Goal: Transaction & Acquisition: Book appointment/travel/reservation

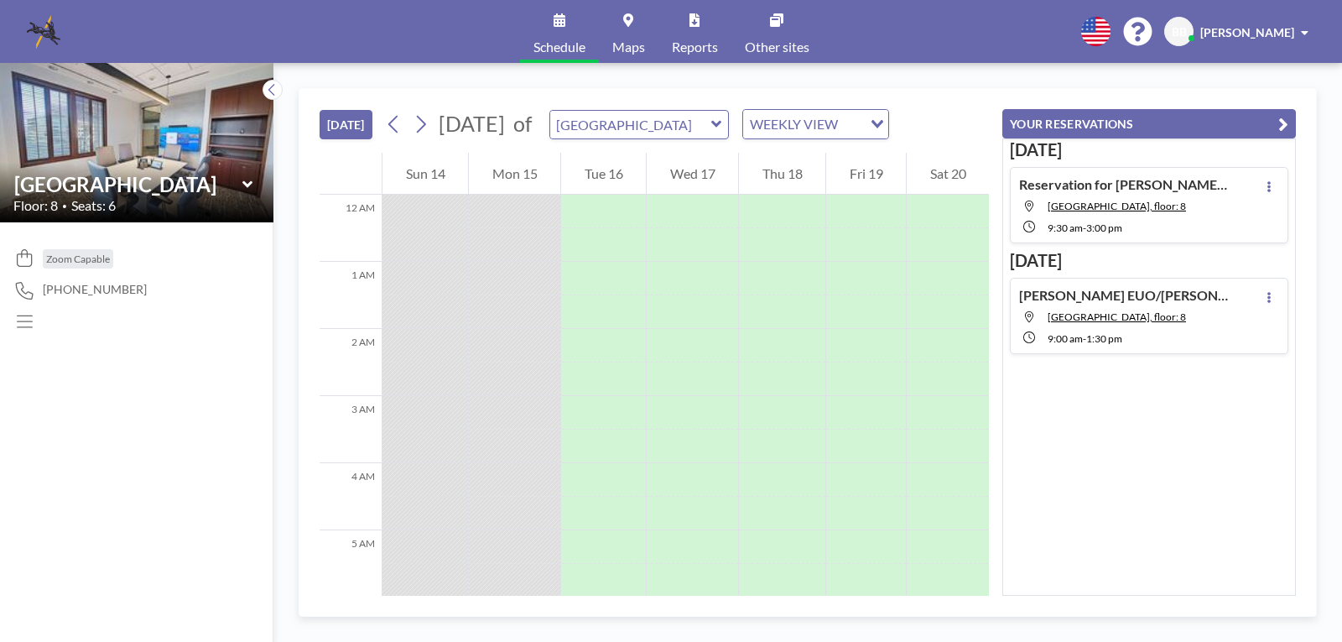
scroll to position [738, 0]
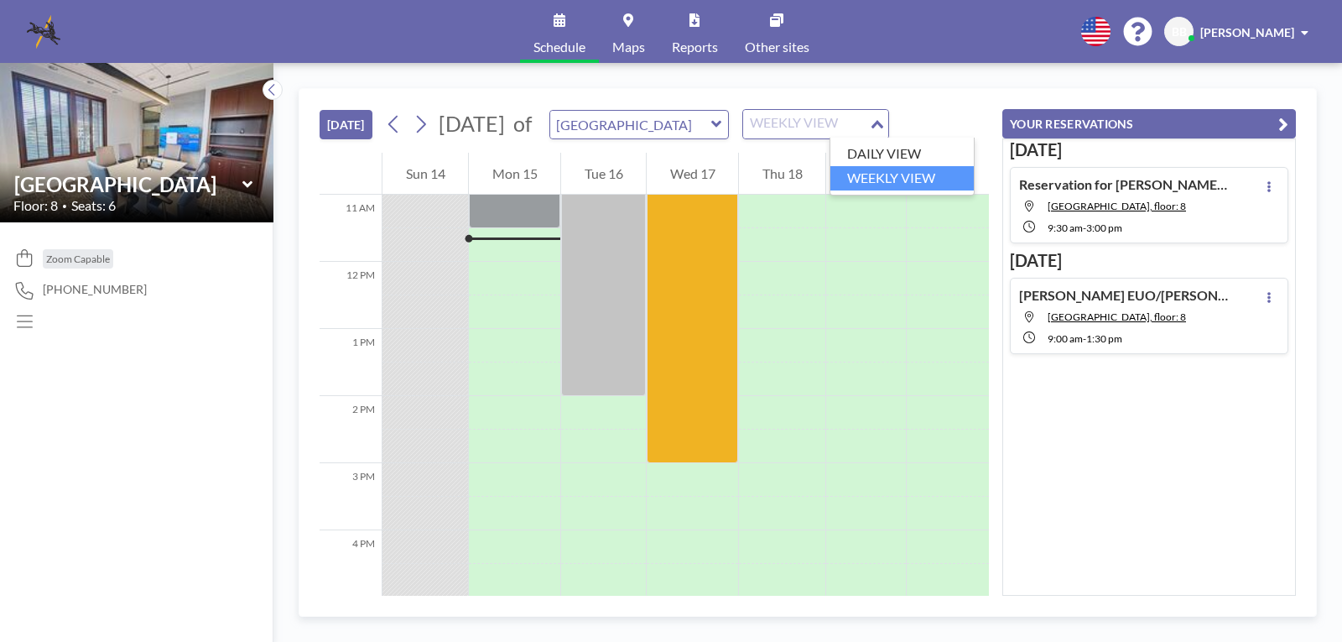
click at [883, 125] on icon "Search for option" at bounding box center [878, 124] width 12 height 8
click at [920, 182] on li "WEEKLY VIEW" at bounding box center [902, 178] width 143 height 24
click at [425, 128] on icon at bounding box center [421, 125] width 9 height 18
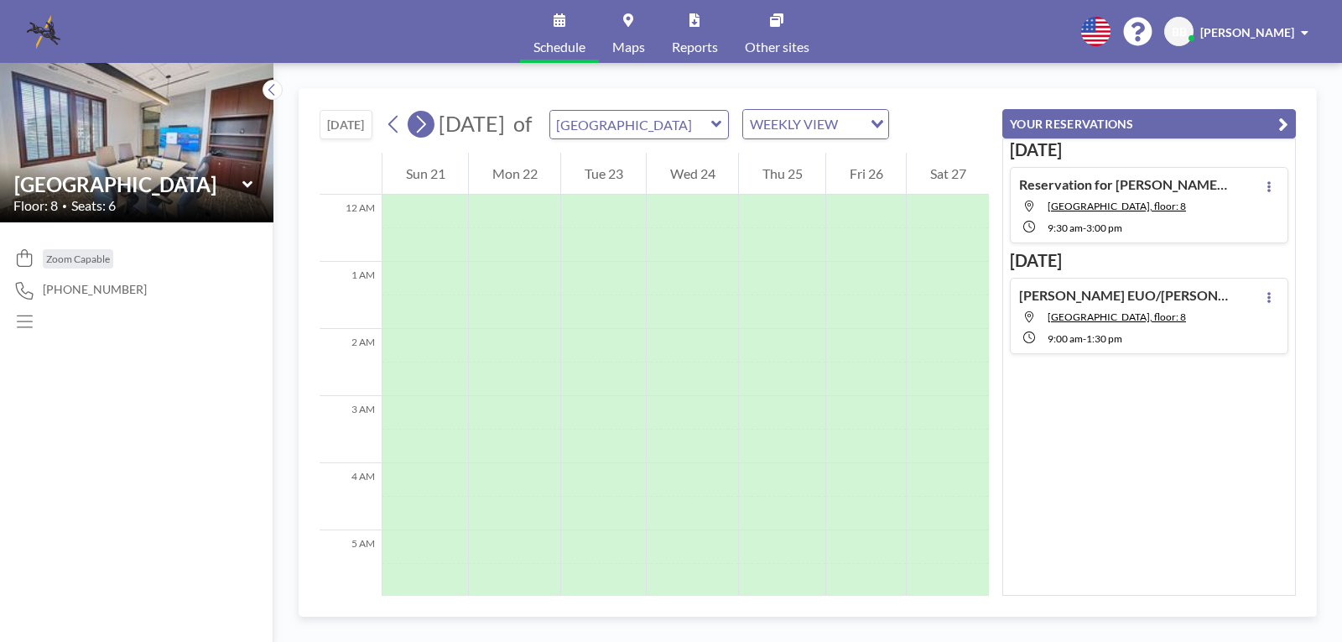
scroll to position [503, 0]
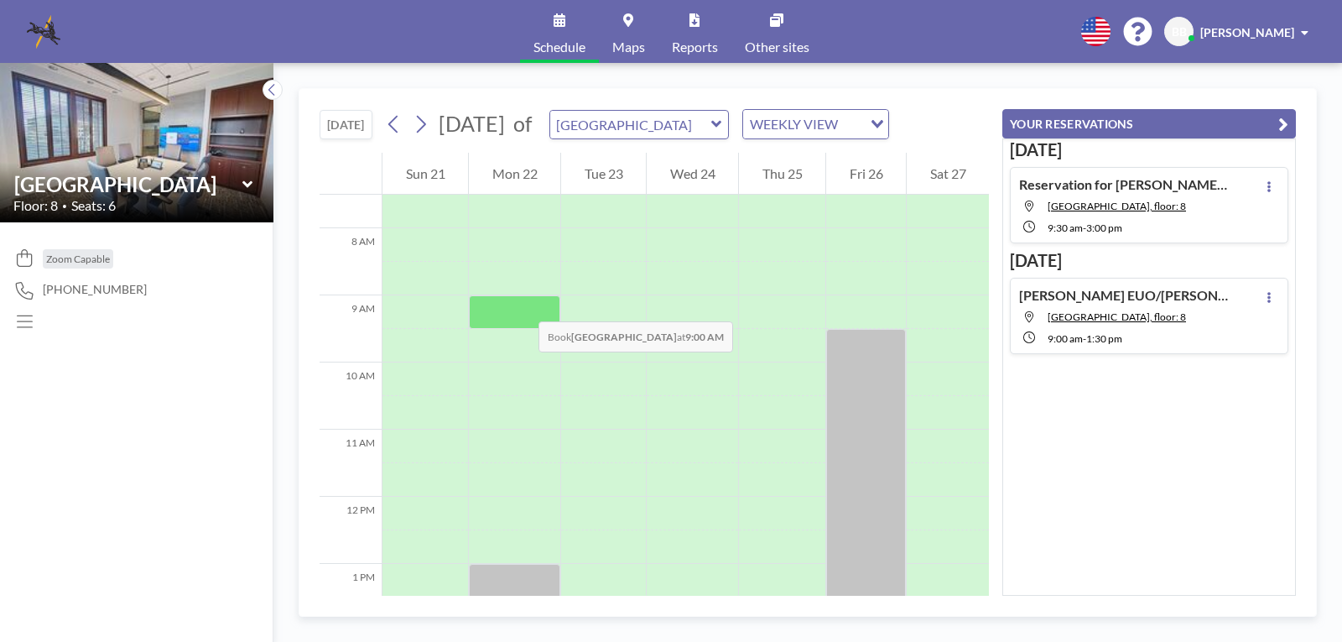
click at [522, 305] on div at bounding box center [514, 312] width 91 height 34
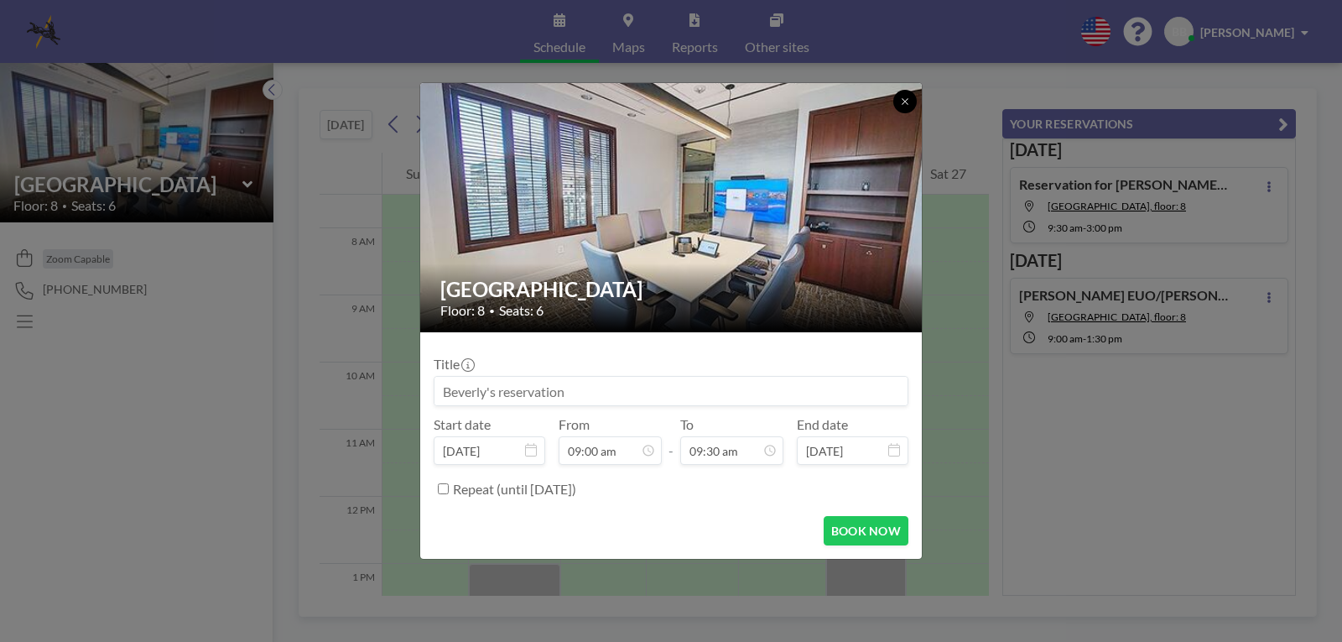
click at [899, 101] on button at bounding box center [905, 101] width 23 height 23
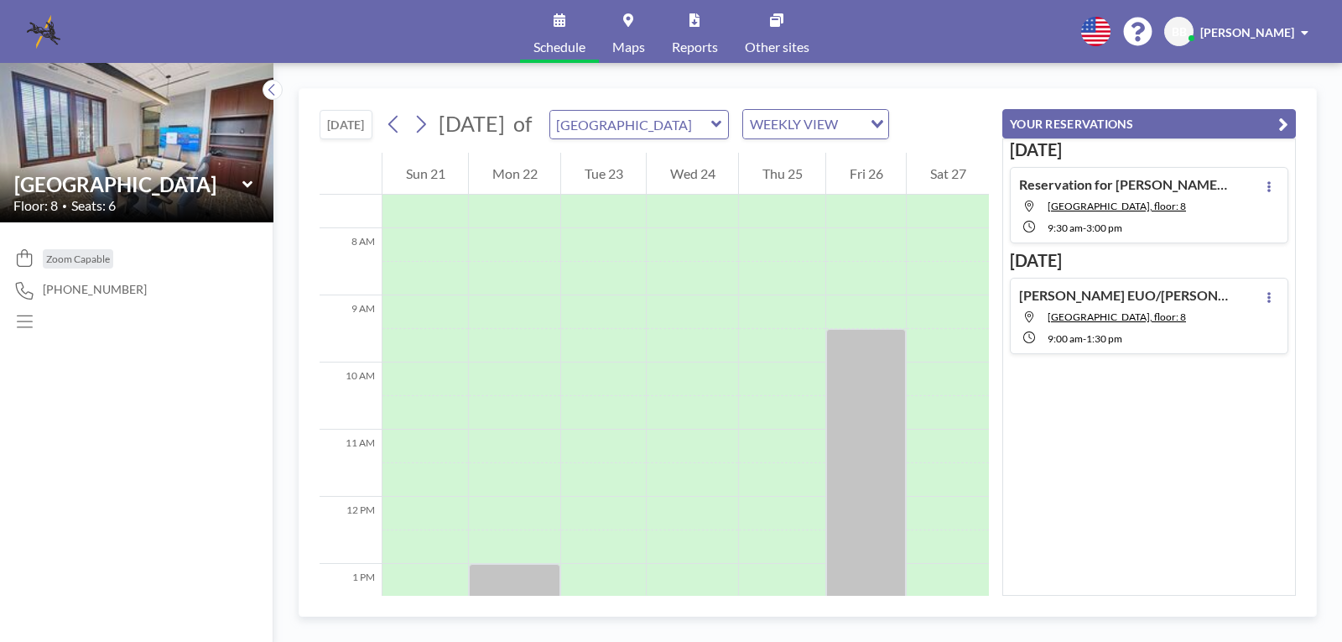
click at [722, 122] on icon at bounding box center [716, 124] width 11 height 17
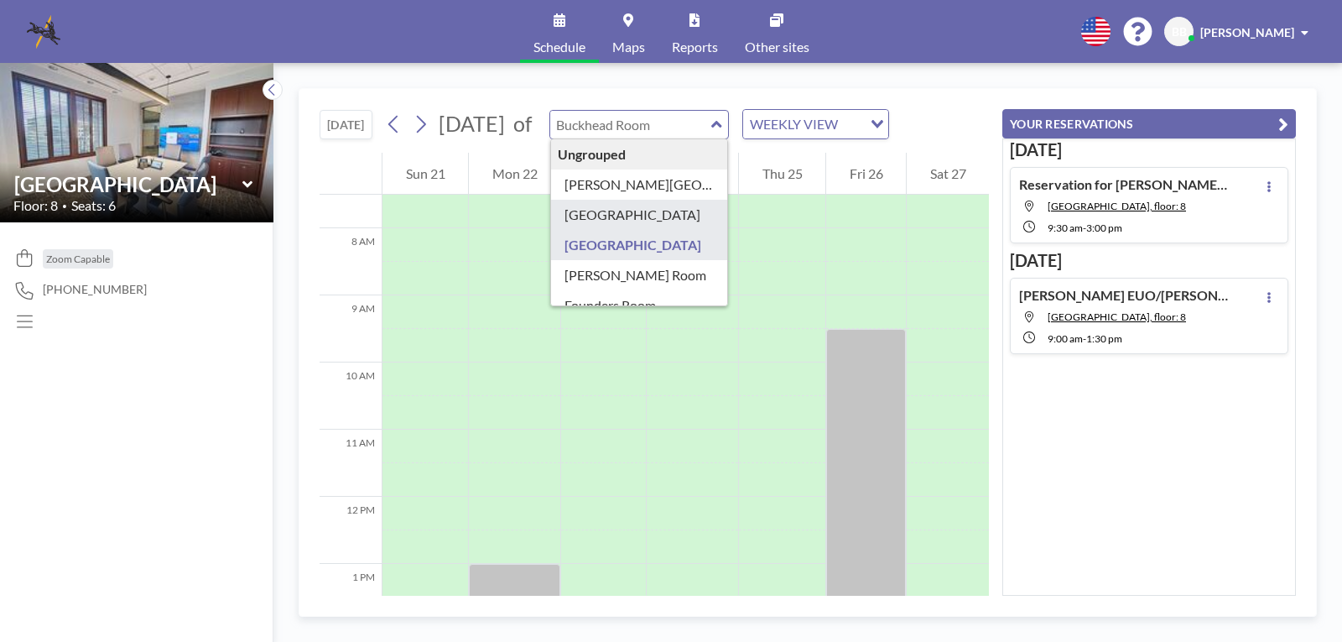
type input "[GEOGRAPHIC_DATA]"
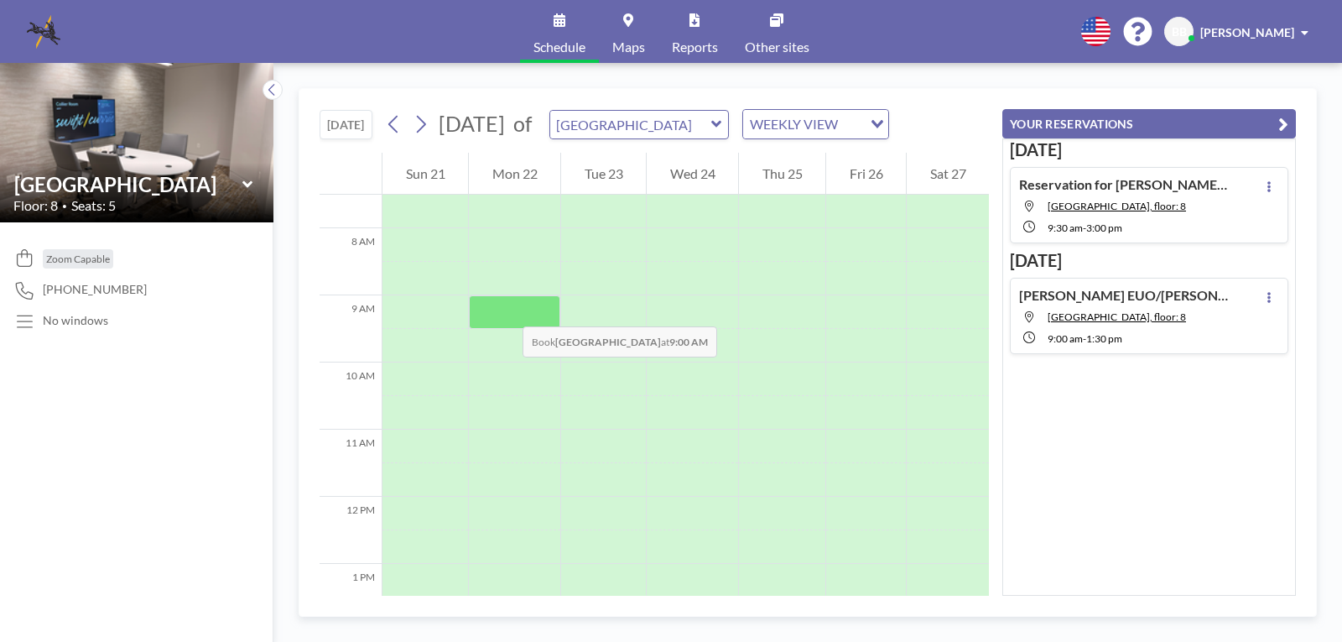
click at [506, 310] on div at bounding box center [514, 312] width 91 height 34
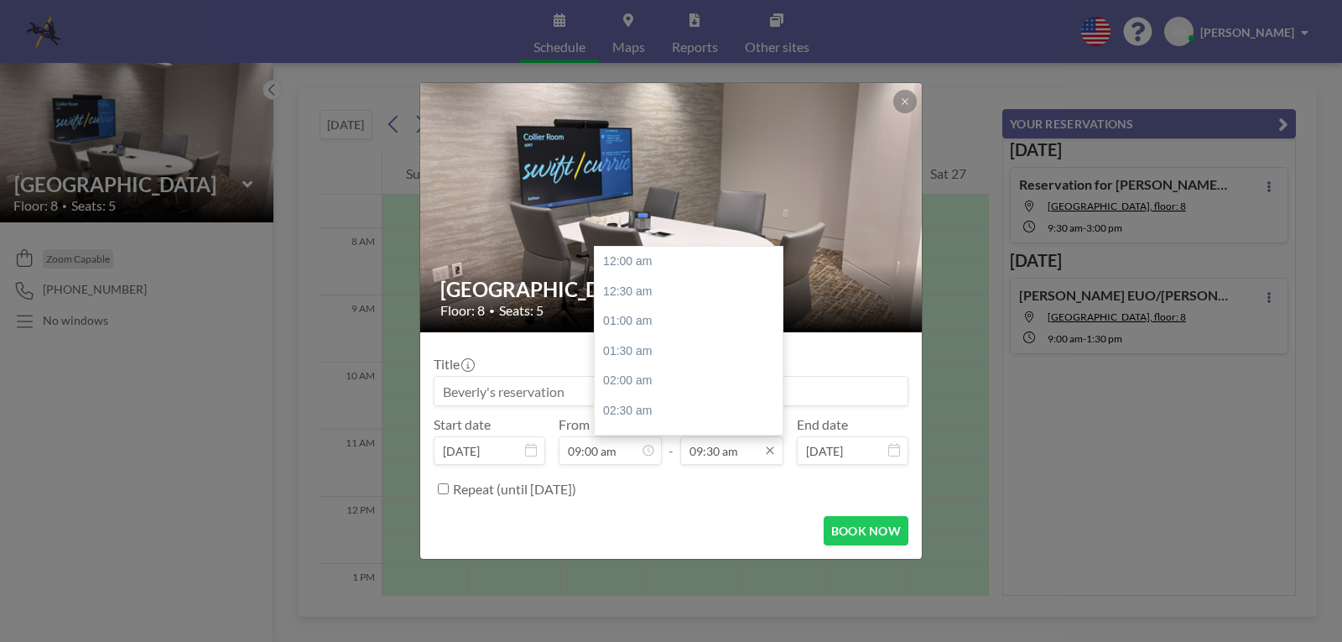
scroll to position [567, 0]
click at [774, 455] on icon at bounding box center [770, 450] width 13 height 13
click at [633, 407] on div "12:00 pm" at bounding box center [693, 411] width 196 height 30
type input "12:00 pm"
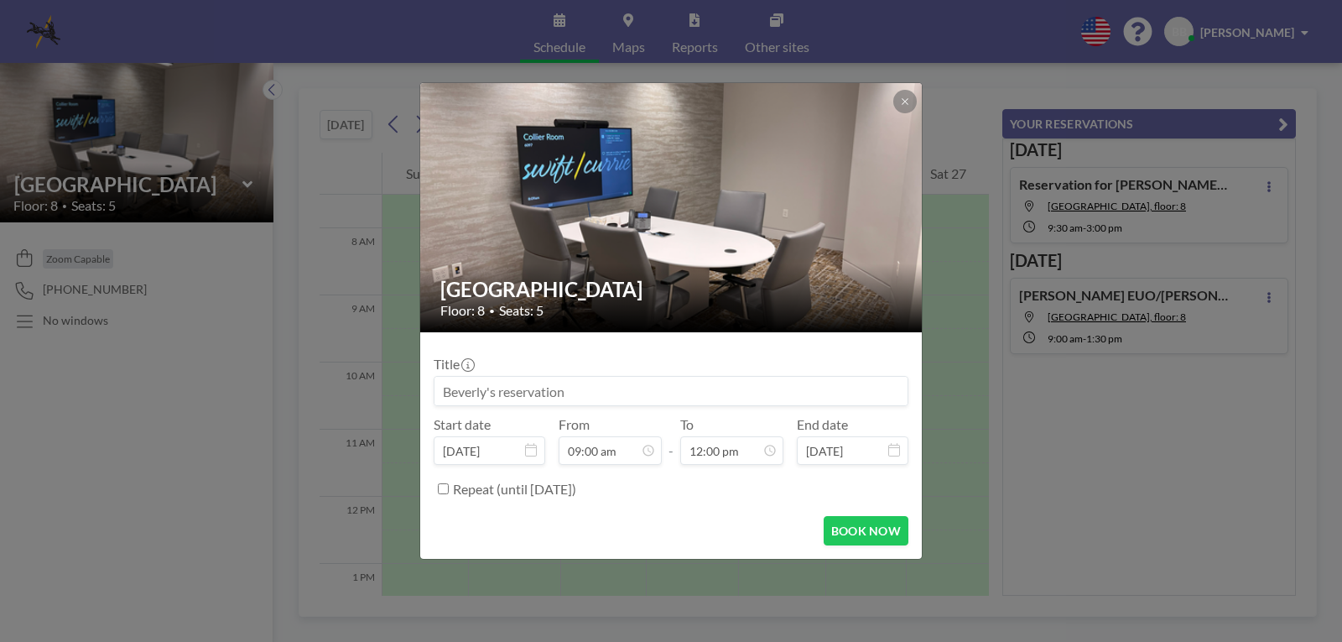
click at [507, 391] on input at bounding box center [671, 391] width 473 height 29
type input "R"
type input "[PERSON_NAME] ([PERSON_NAME])"
click at [846, 535] on button "BOOK NOW" at bounding box center [866, 530] width 85 height 29
